Goal: Transaction & Acquisition: Purchase product/service

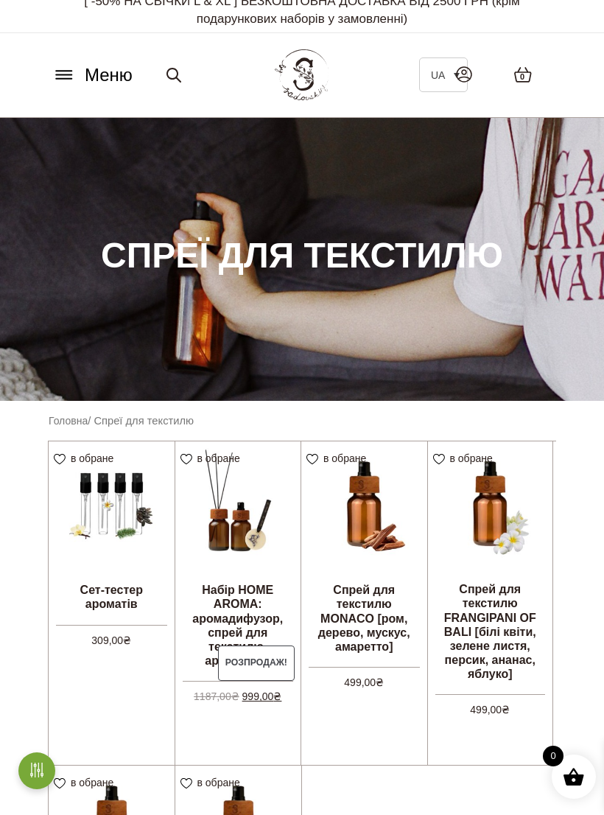
scroll to position [7, 0]
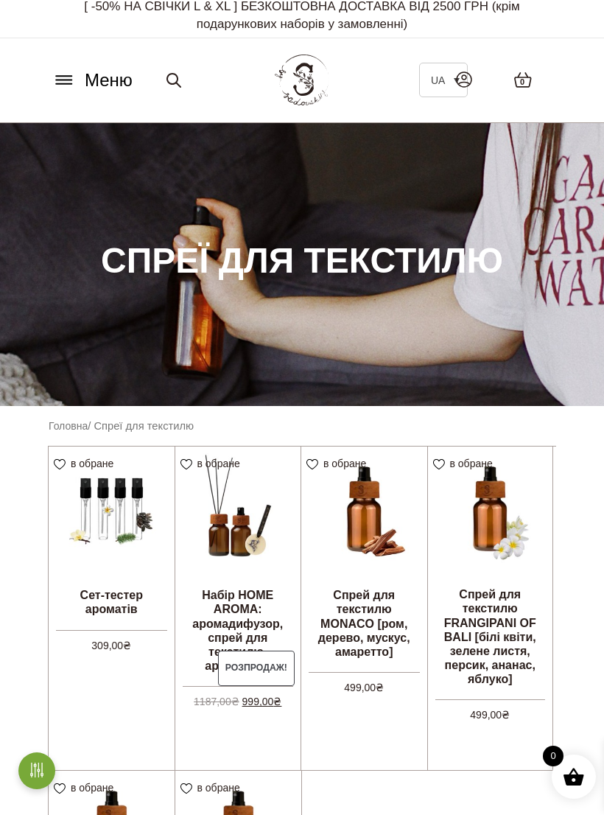
click at [60, 424] on link "Головна" at bounding box center [68, 426] width 39 height 12
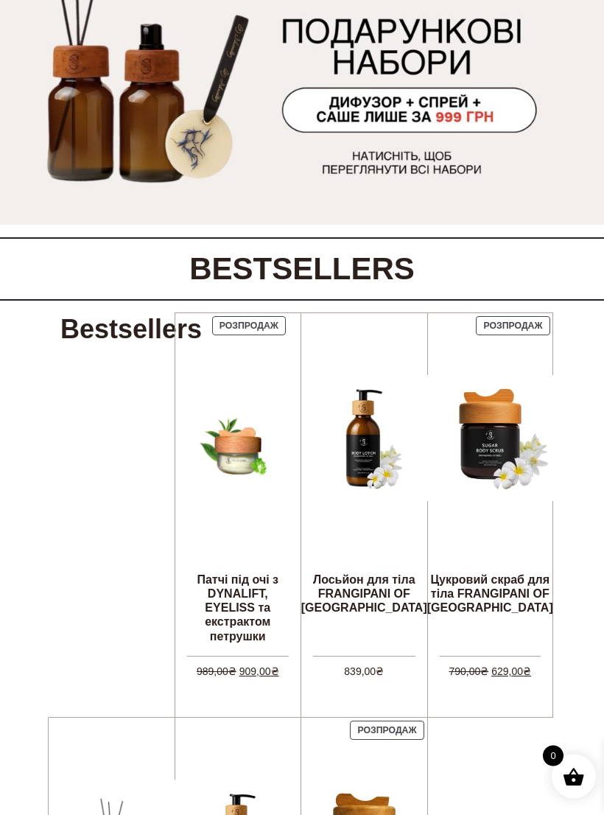
scroll to position [157, 0]
click at [238, 438] on img at bounding box center [238, 438] width 102 height 102
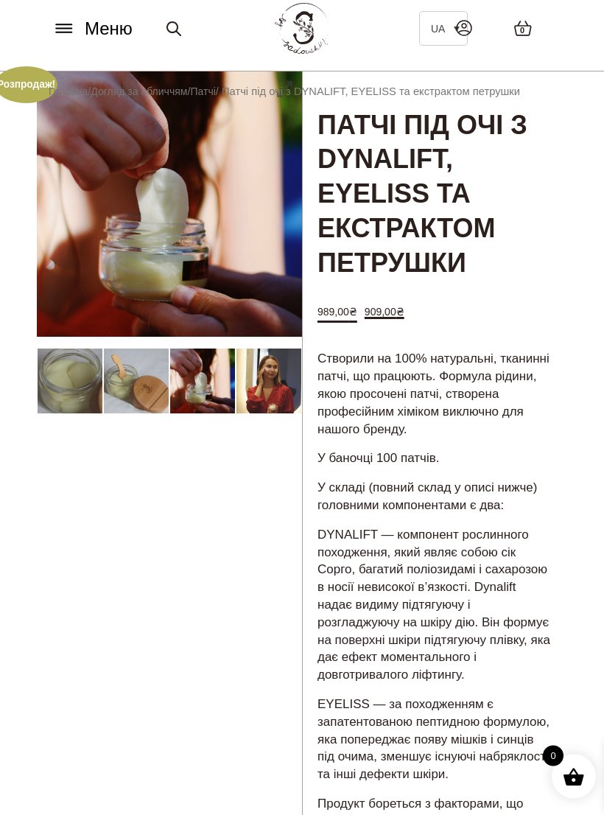
scroll to position [58, 0]
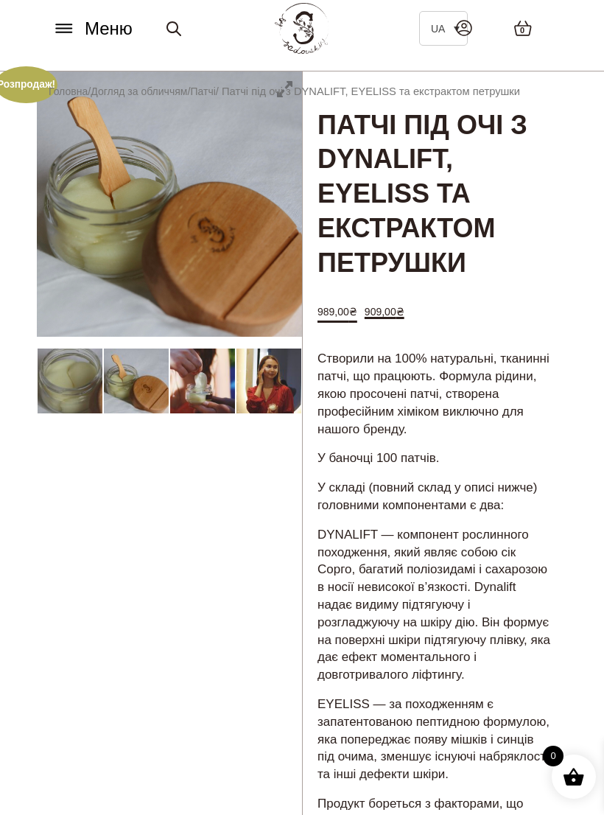
click at [56, 21] on icon at bounding box center [64, 28] width 24 height 15
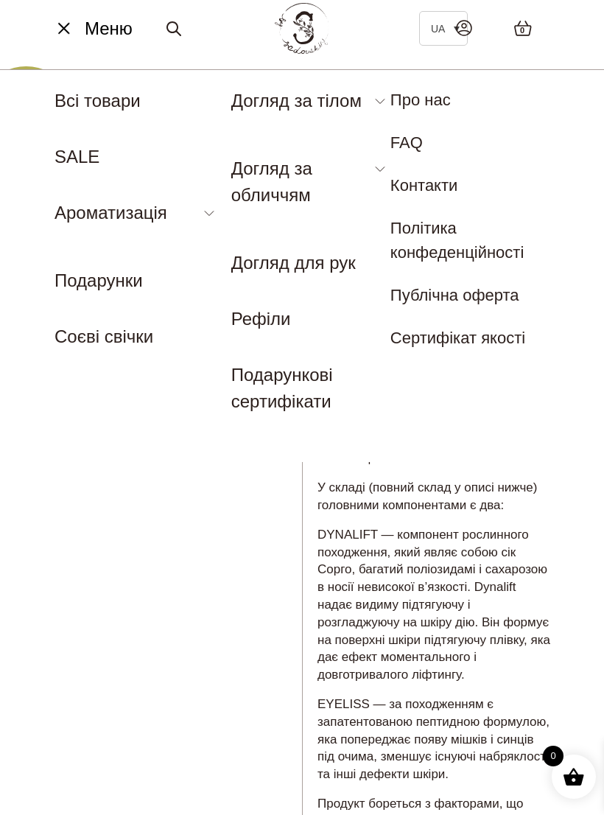
click at [46, 200] on nav "Меню UA Всі товари SALE Ароматизація Аромадифузор Спрей для текстилю Ароматичні…" at bounding box center [302, 265] width 604 height 393
click at [69, 196] on ul "UA Всі товари SALE Ароматизація Аромадифузор Спрей для текстилю Ароматичні саше…" at bounding box center [137, 219] width 165 height 262
click at [66, 272] on link "Спрей для текстилю" at bounding box center [125, 273] width 140 height 16
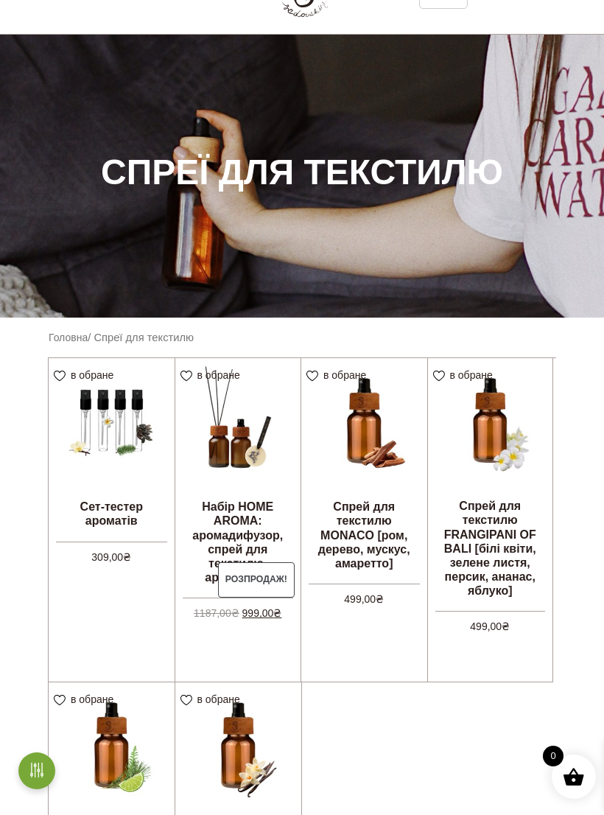
scroll to position [92, 0]
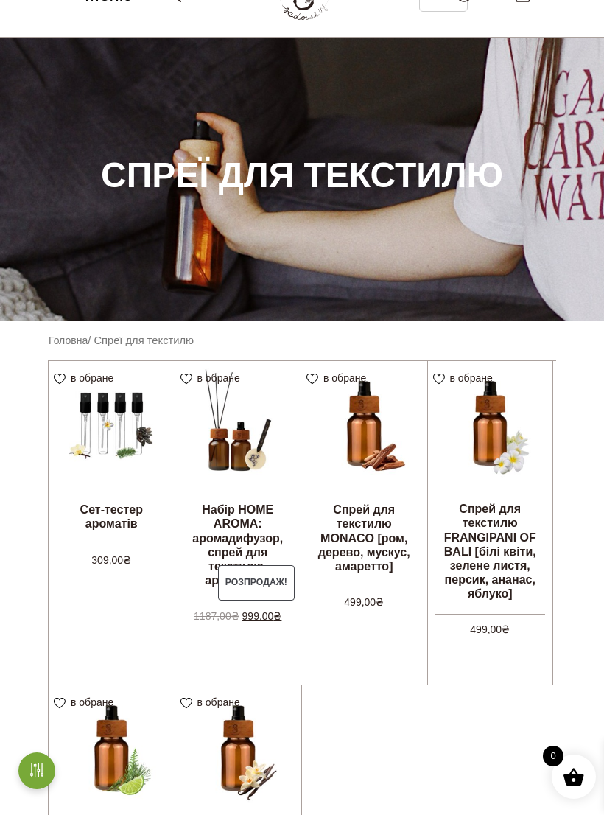
click at [66, 336] on link "Головна" at bounding box center [68, 340] width 39 height 12
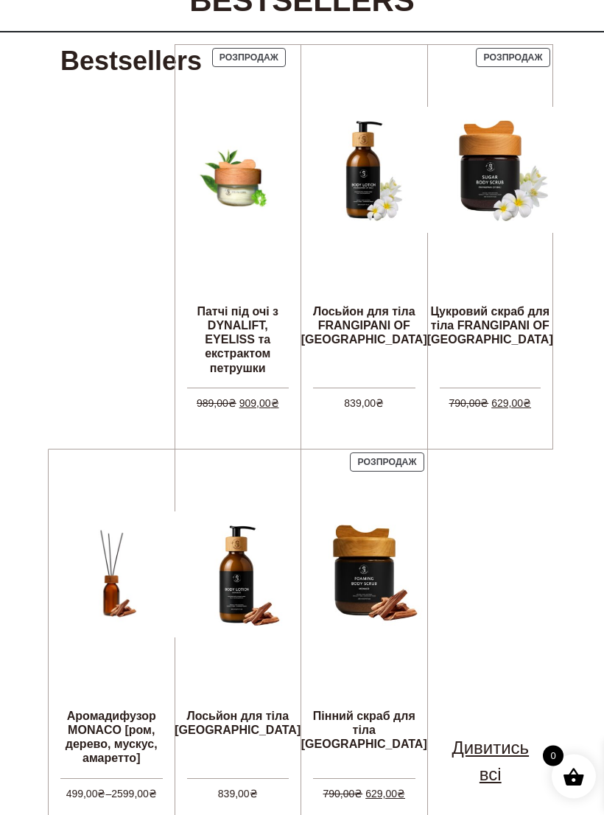
scroll to position [425, 0]
click at [485, 754] on link "Дивитись всі" at bounding box center [491, 760] width 102 height 53
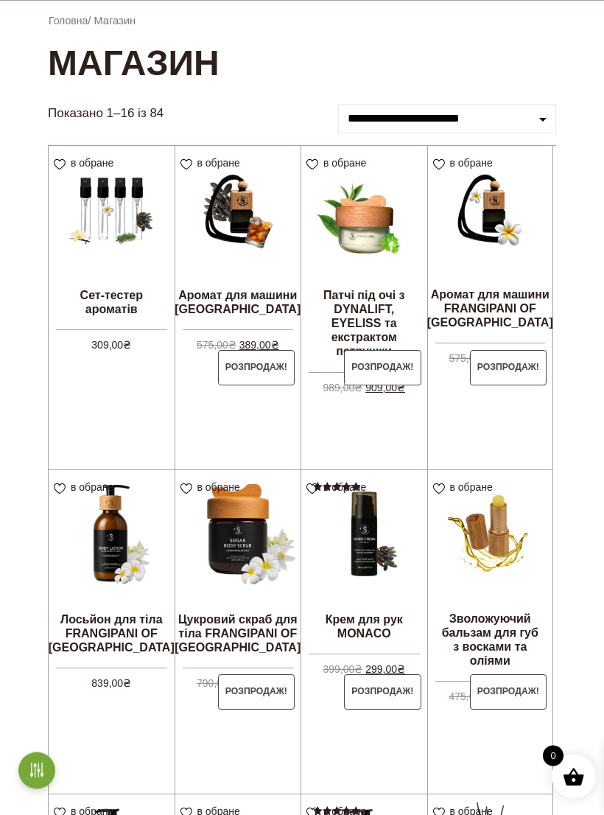
scroll to position [129, 0]
click at [107, 515] on img at bounding box center [112, 533] width 126 height 126
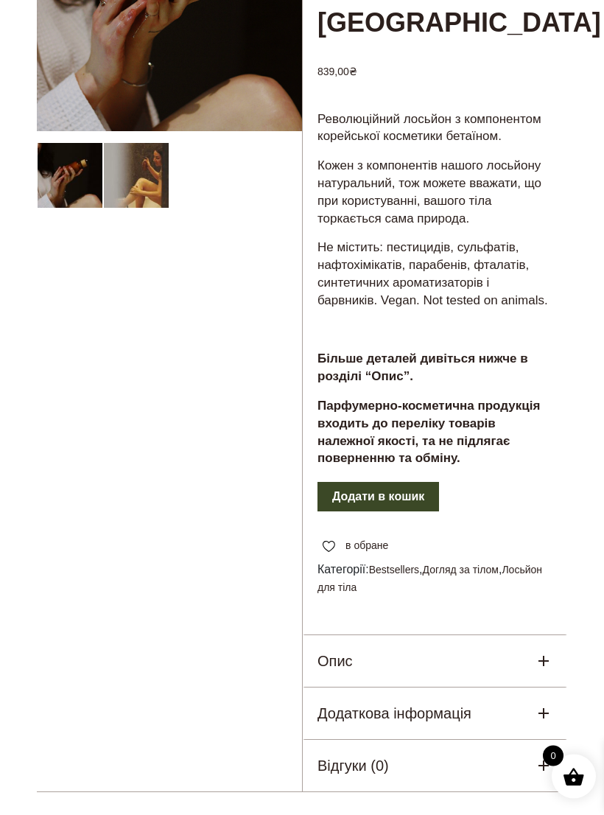
scroll to position [264, 0]
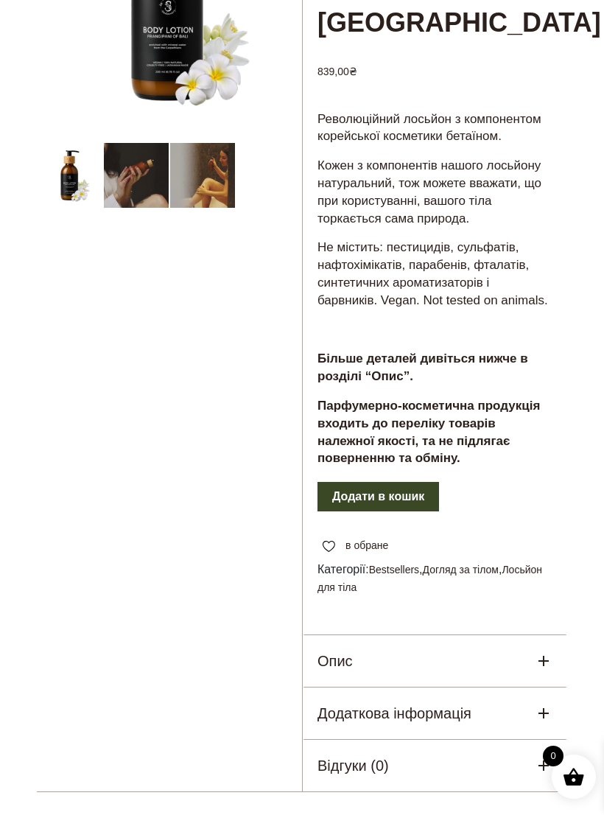
click at [546, 635] on div "Опис" at bounding box center [435, 661] width 264 height 52
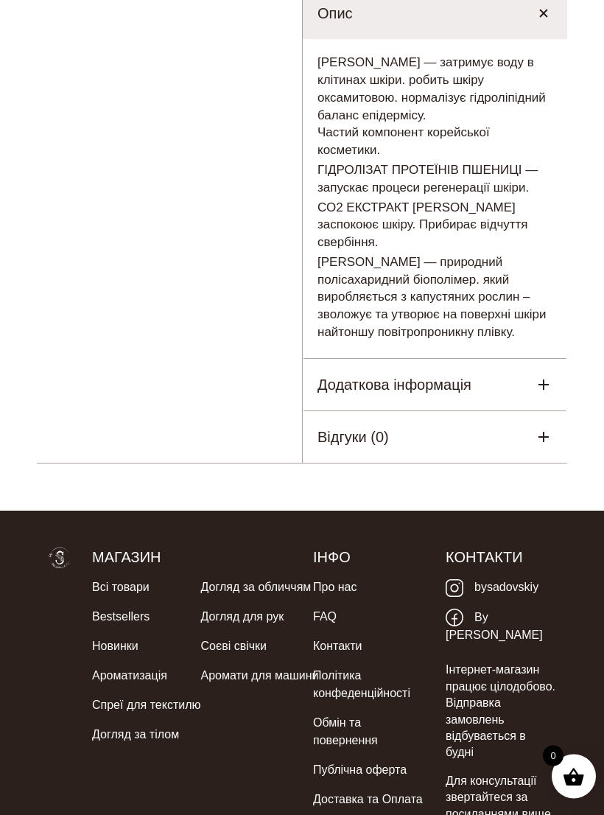
scroll to position [913, 0]
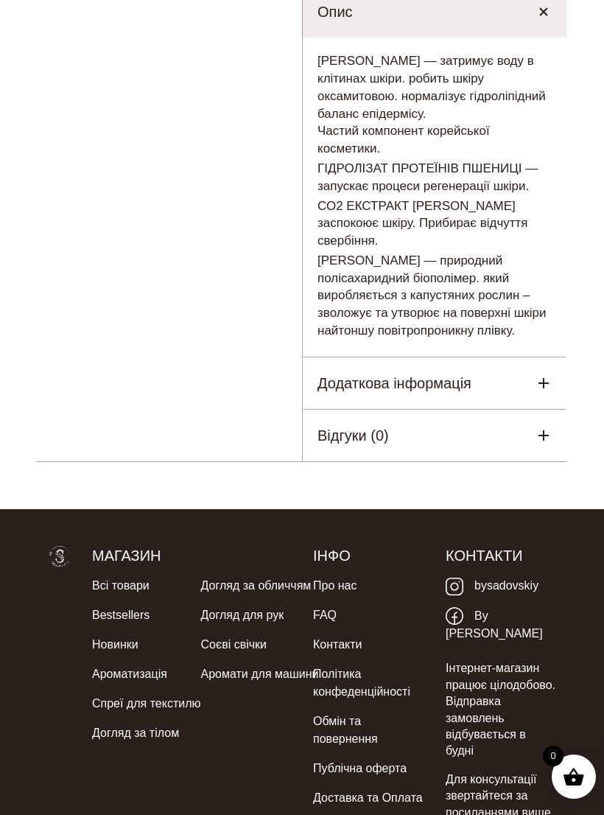
click at [512, 357] on div "Додаткова інформація" at bounding box center [435, 383] width 264 height 52
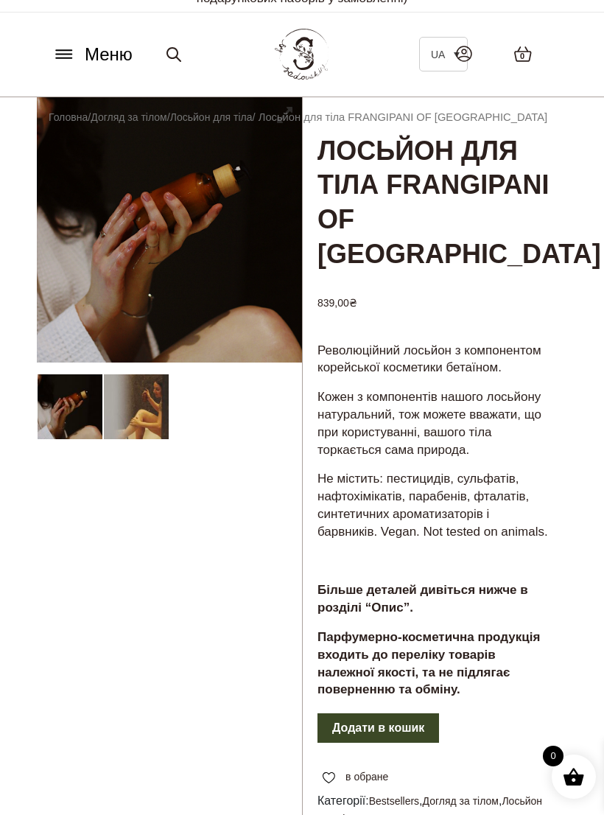
scroll to position [0, 0]
